Goal: Feedback & Contribution: Leave review/rating

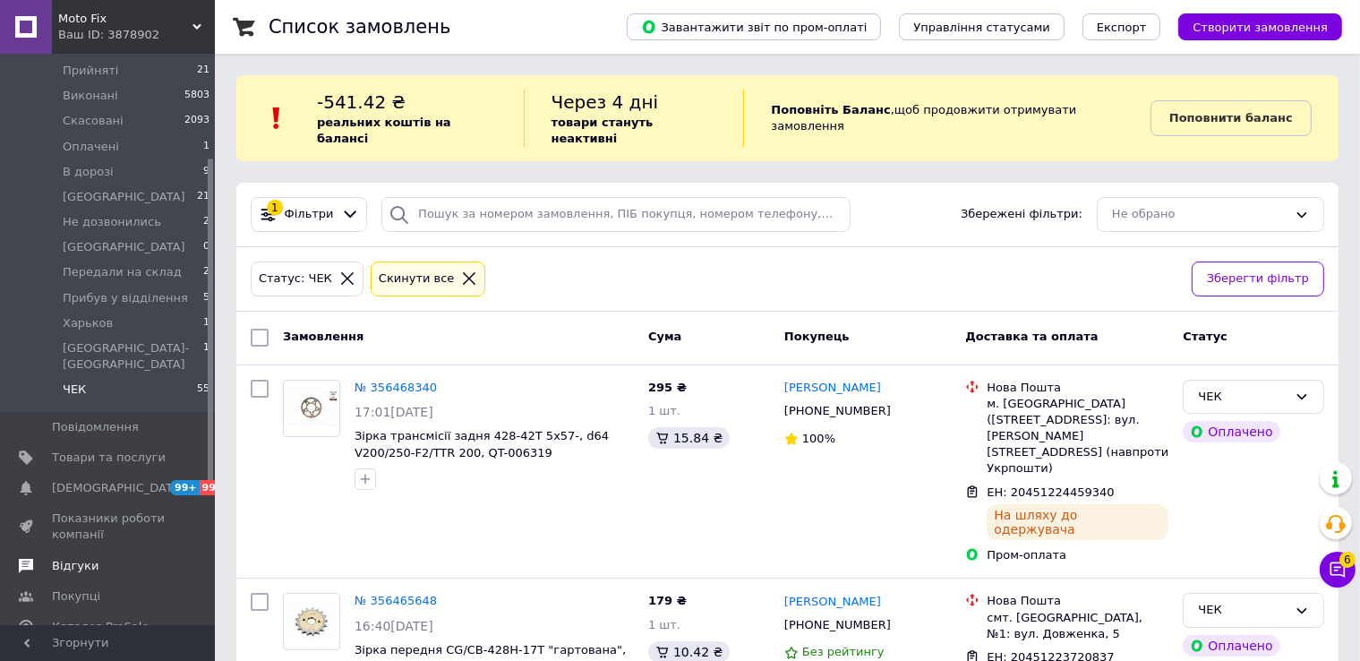
click at [86, 558] on span "Відгуки" at bounding box center [75, 566] width 47 height 16
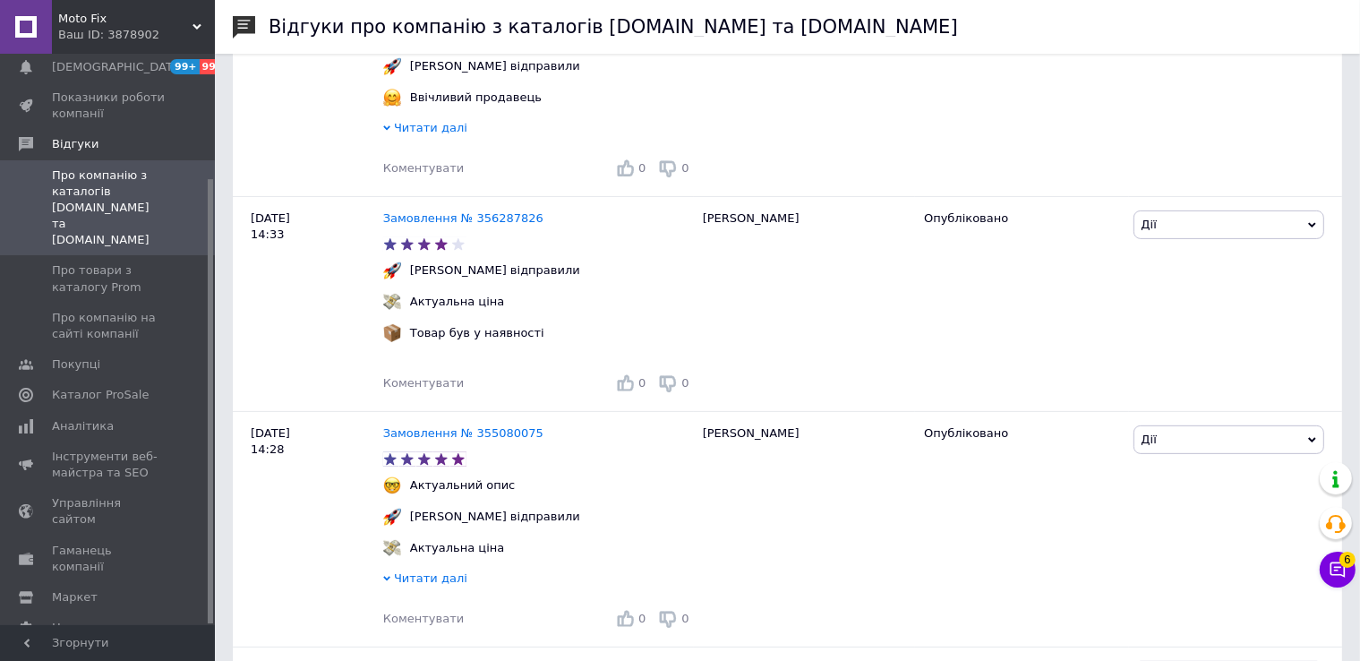
scroll to position [1115, 0]
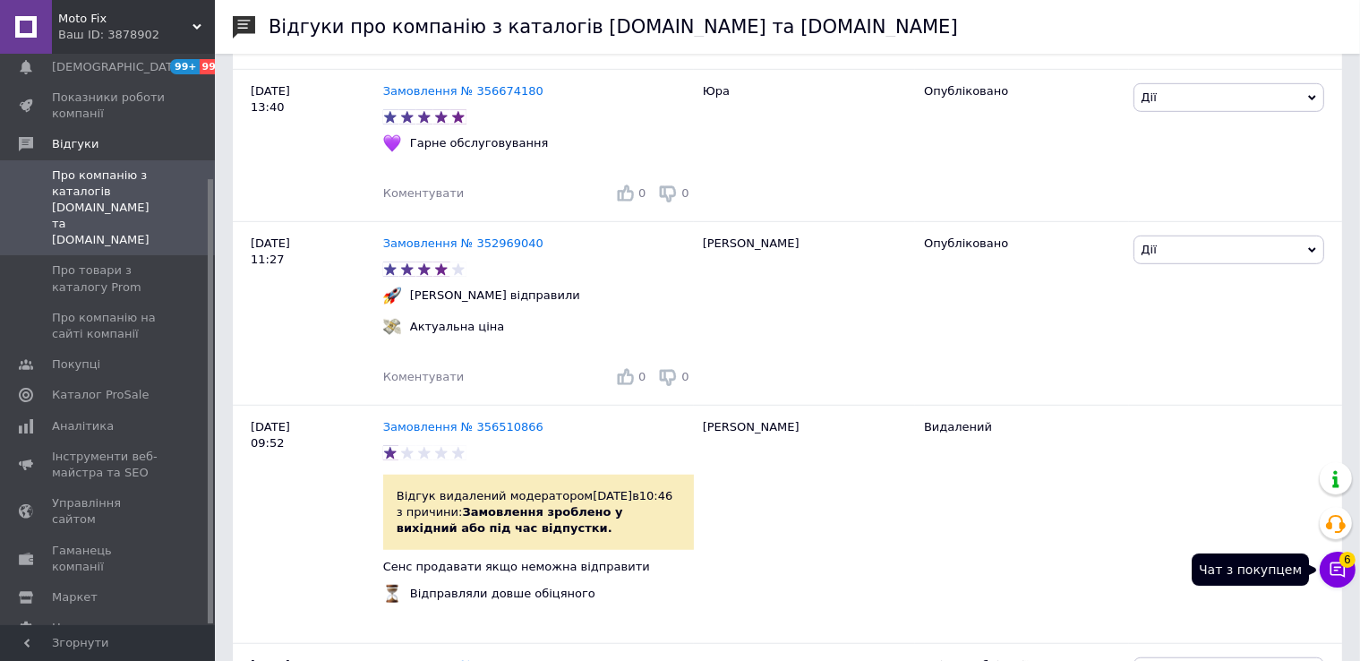
click at [1343, 571] on icon at bounding box center [1338, 569] width 18 height 18
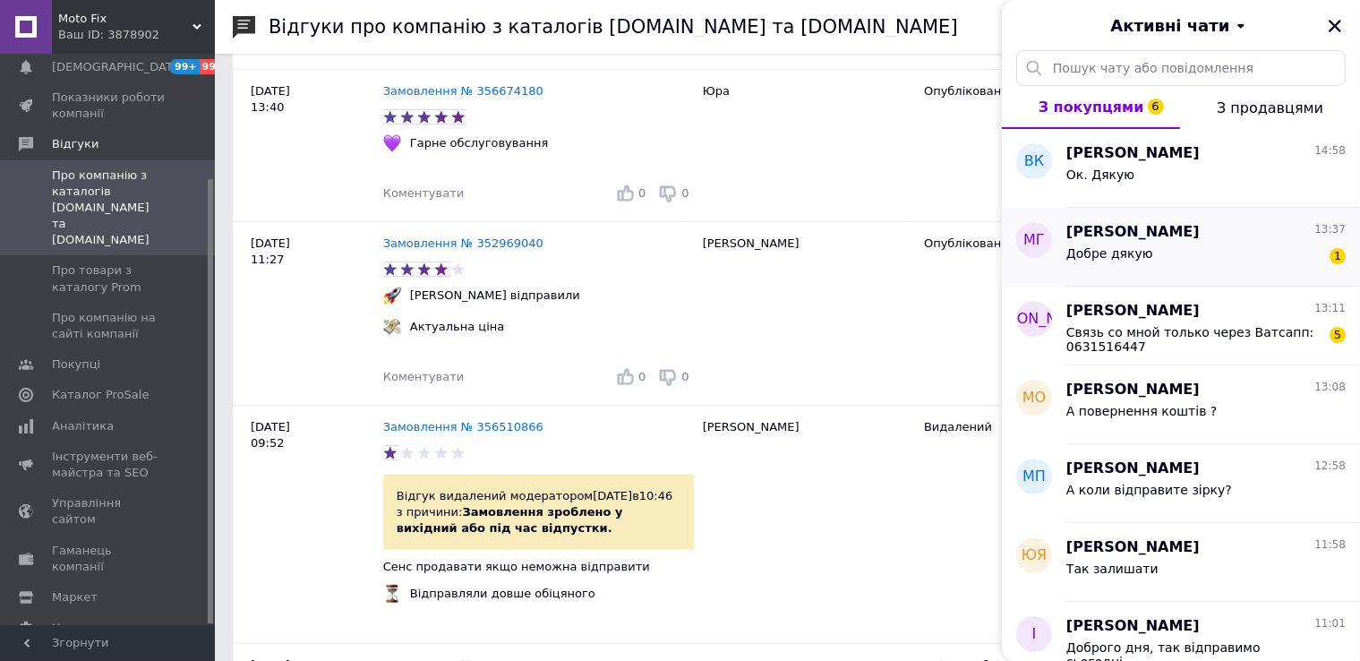
click at [1208, 248] on div "Добре дякую 1" at bounding box center [1205, 257] width 279 height 29
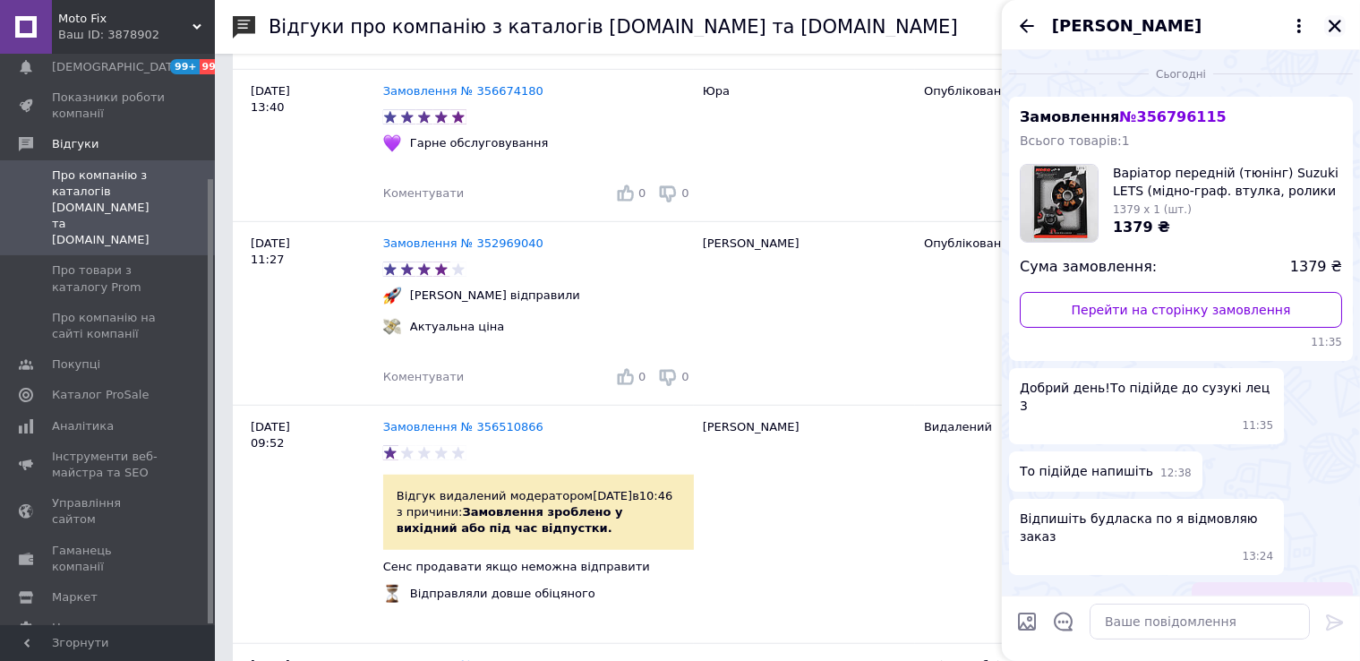
scroll to position [126, 0]
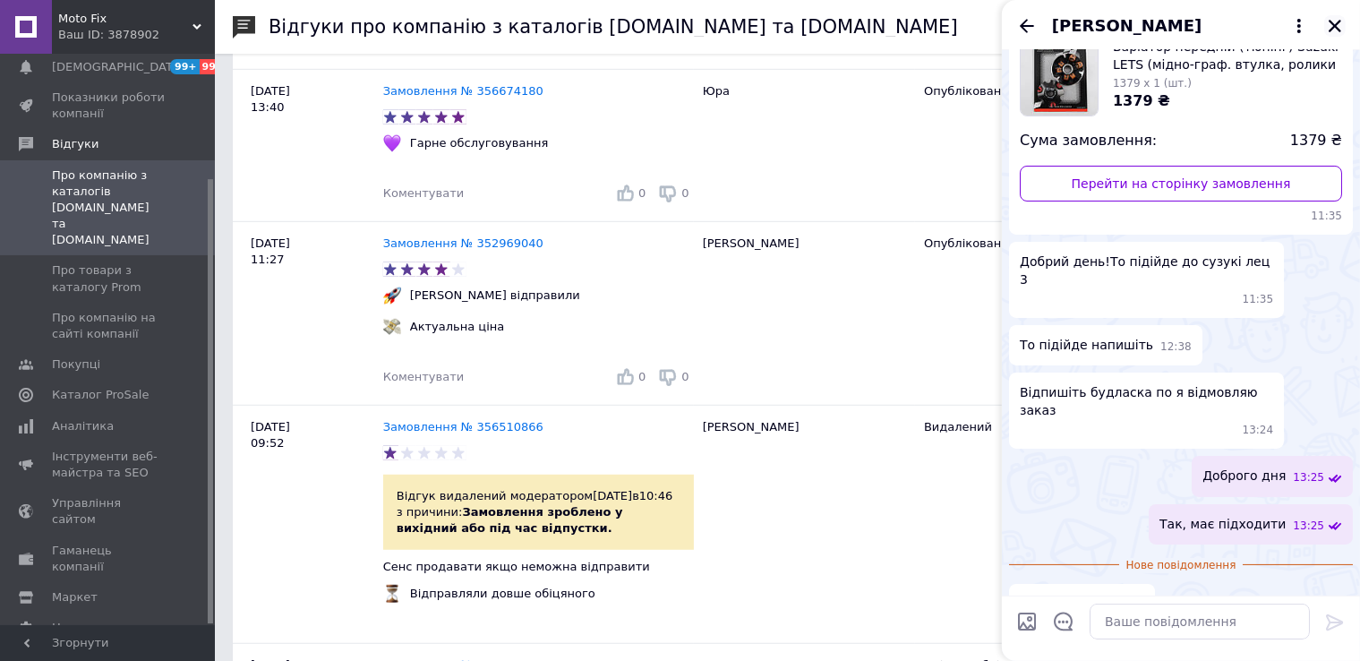
click at [1329, 33] on icon "Закрити" at bounding box center [1335, 26] width 16 height 16
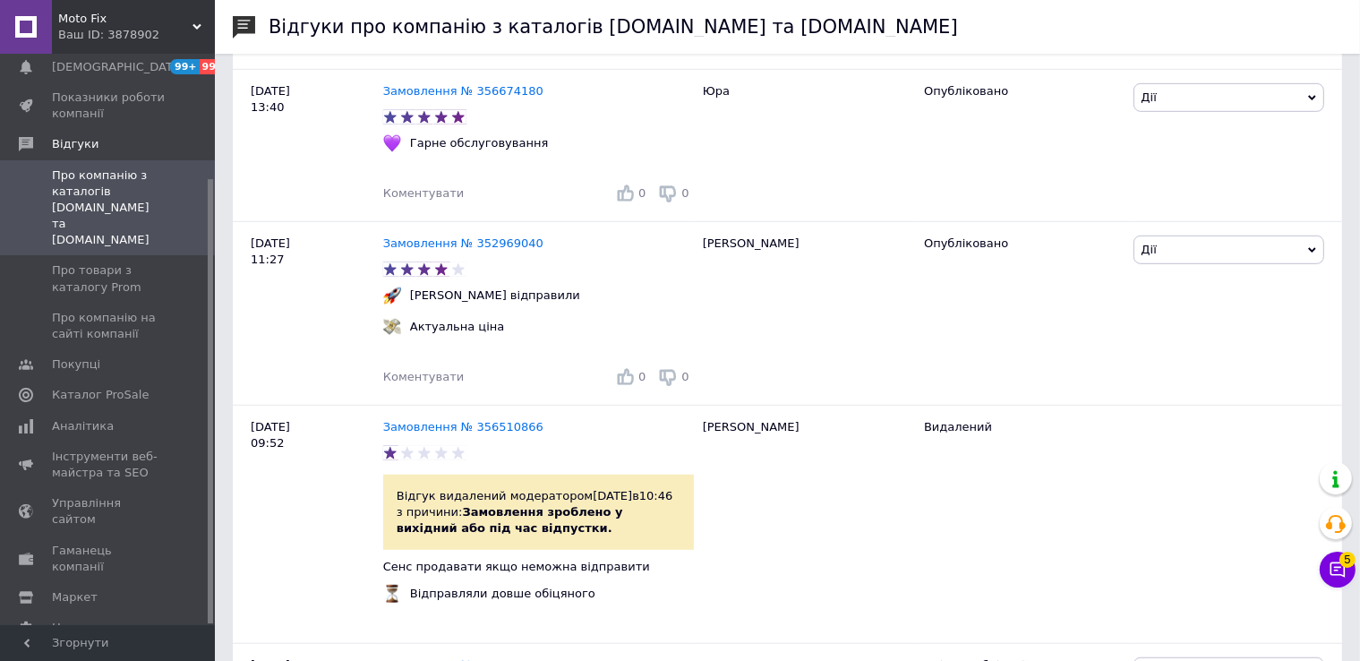
scroll to position [0, 0]
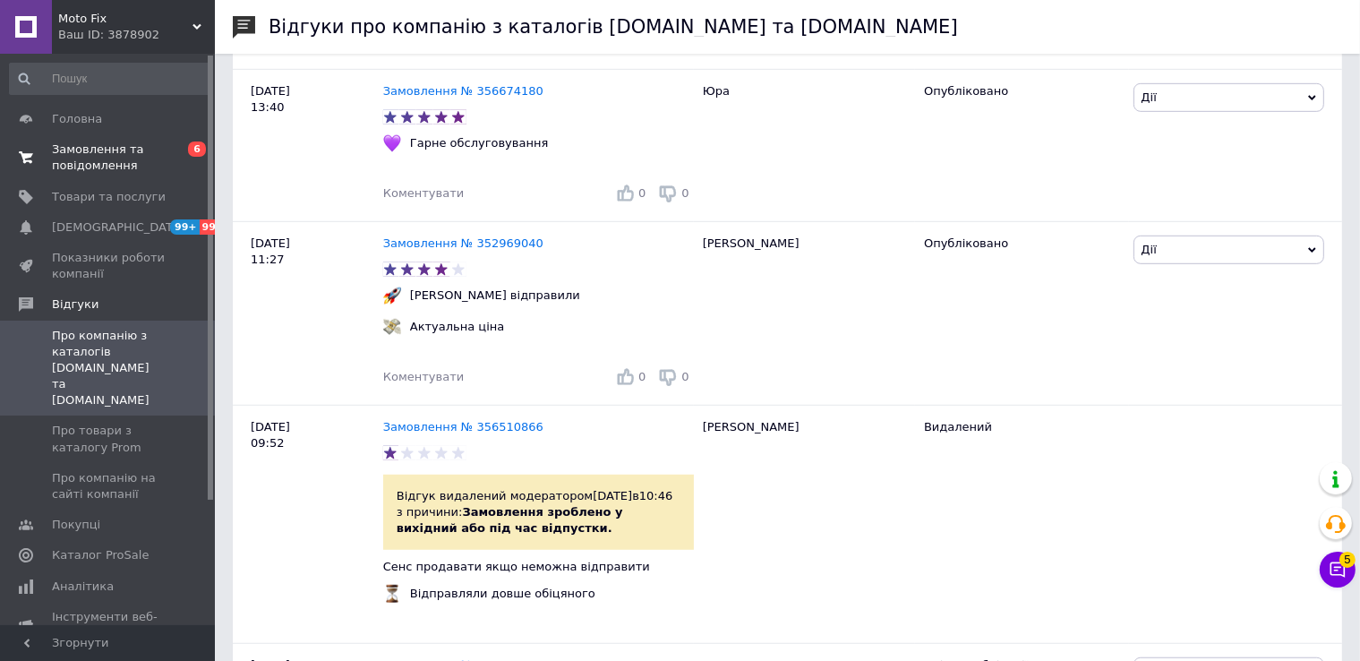
click at [104, 167] on span "Замовлення та повідомлення" at bounding box center [109, 157] width 114 height 32
